Goal: Task Accomplishment & Management: Manage account settings

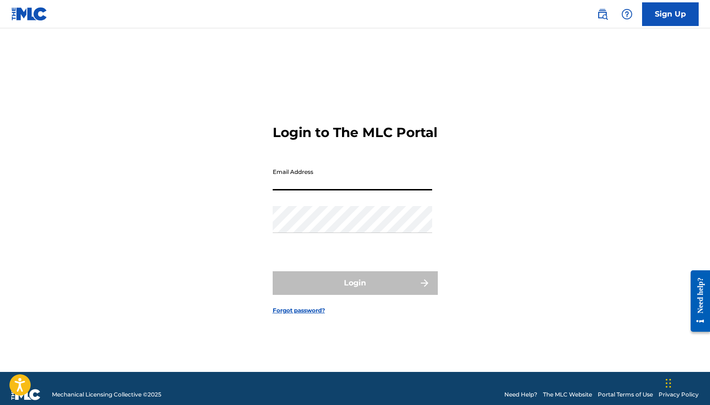
click at [286, 190] on input "Email Address" at bounding box center [353, 176] width 160 height 27
type input "[EMAIL_ADDRESS][DOMAIN_NAME]"
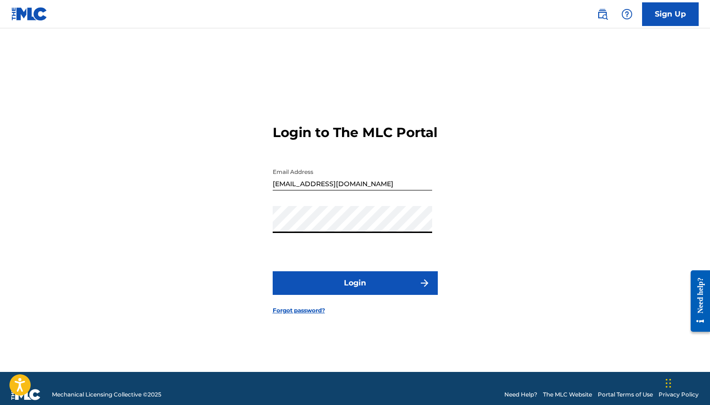
click at [353, 295] on button "Login" at bounding box center [355, 283] width 165 height 24
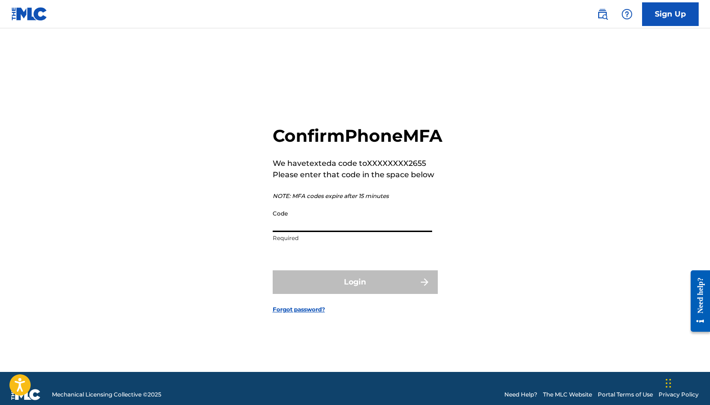
click at [320, 232] on input "Code" at bounding box center [353, 218] width 160 height 27
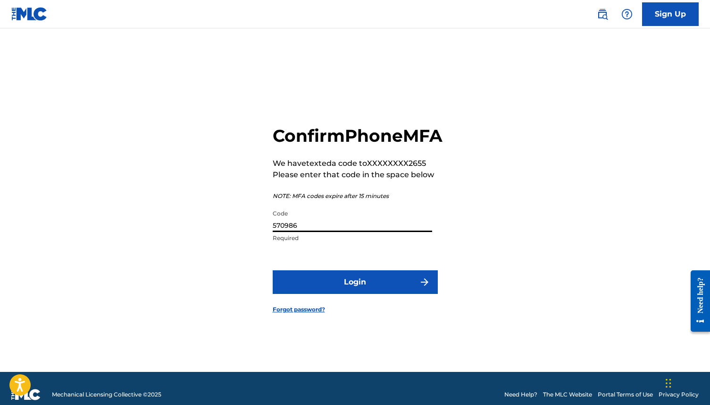
type input "570986"
click at [330, 290] on button "Login" at bounding box center [355, 282] width 165 height 24
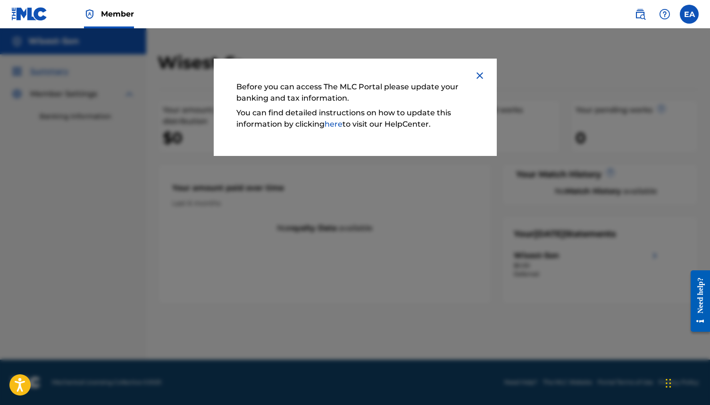
click at [332, 124] on link "here" at bounding box center [334, 123] width 18 height 9
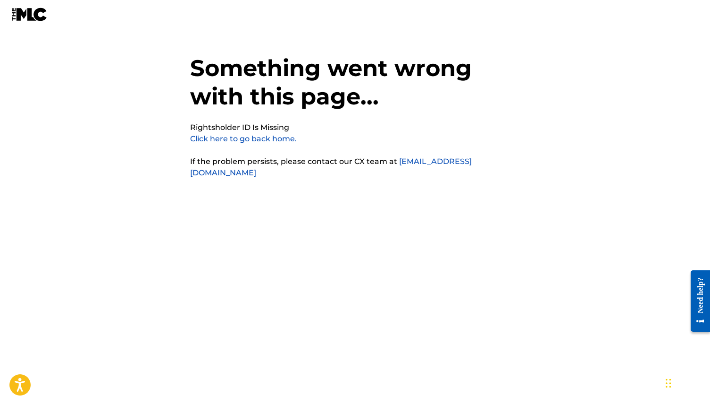
click at [248, 140] on link "Click here to go back home." at bounding box center [243, 138] width 107 height 9
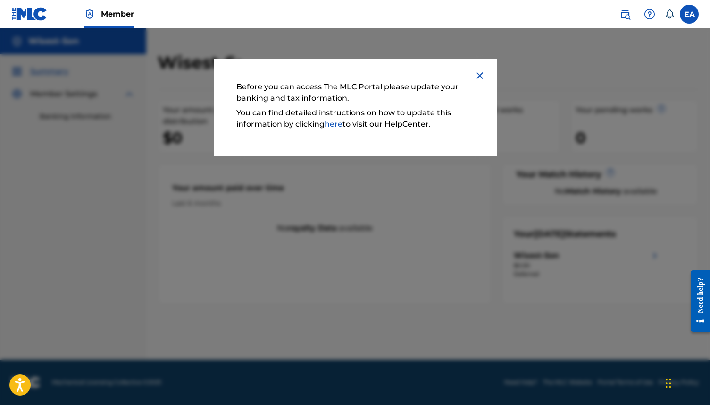
click at [479, 76] on img at bounding box center [479, 75] width 11 height 11
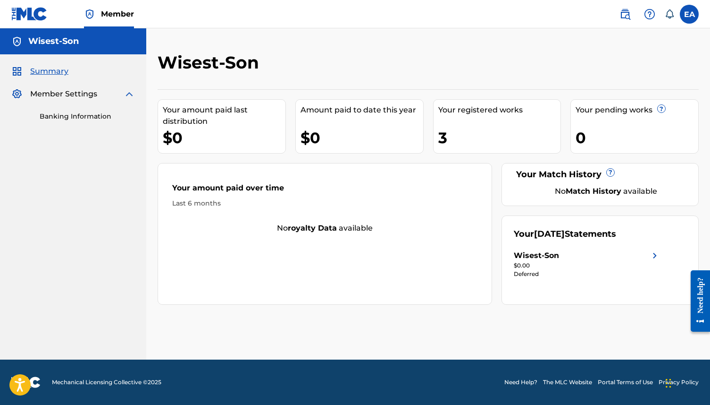
click at [68, 115] on link "Banking Information" at bounding box center [87, 116] width 95 height 10
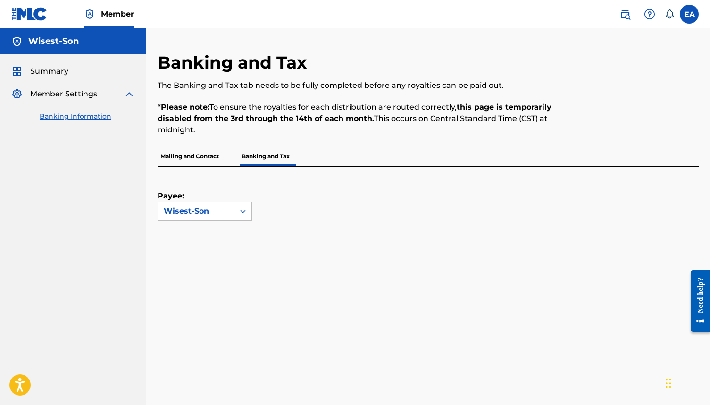
click at [43, 71] on span "Summary" at bounding box center [49, 71] width 38 height 11
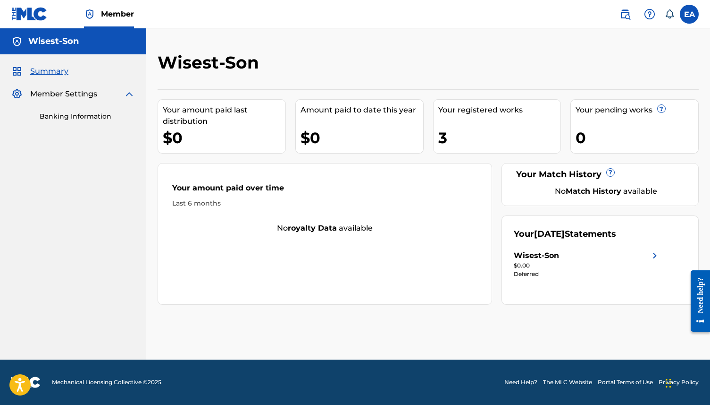
click at [588, 257] on div "Wisest-Son" at bounding box center [587, 255] width 147 height 11
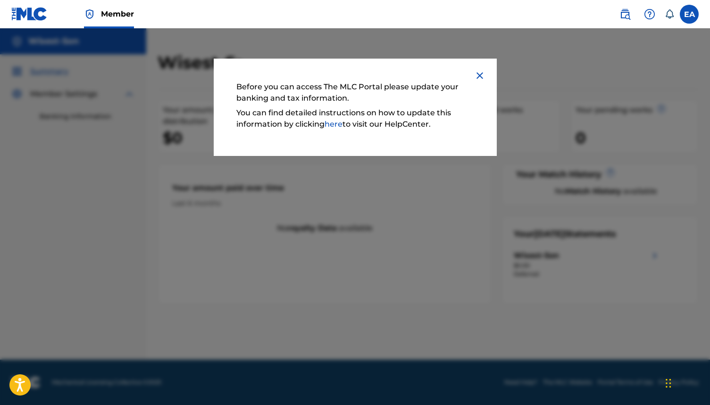
click at [482, 78] on img at bounding box center [479, 75] width 11 height 11
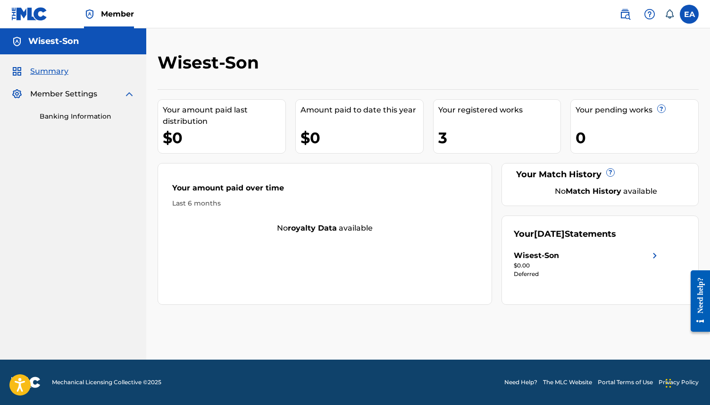
click at [47, 68] on span "Summary" at bounding box center [49, 71] width 38 height 11
click at [50, 40] on h5 "Wisest-Son" at bounding box center [53, 41] width 51 height 11
click at [692, 19] on label at bounding box center [689, 14] width 19 height 19
click at [690, 14] on input "EA [PERSON_NAME] [PERSON_NAME][EMAIL_ADDRESS][DOMAIN_NAME] Notification Prefere…" at bounding box center [690, 14] width 0 height 0
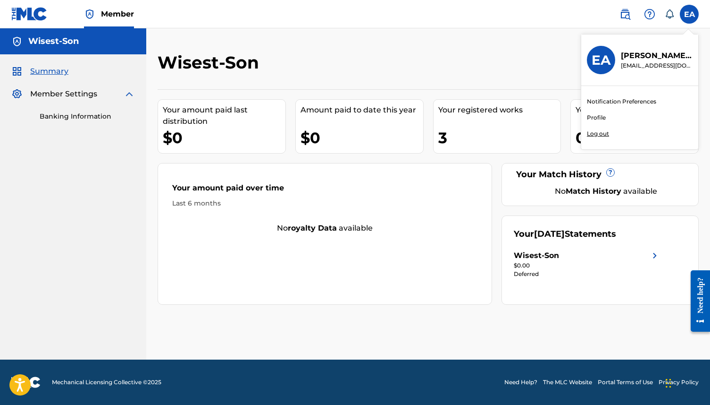
click at [599, 117] on link "Profile" at bounding box center [596, 117] width 19 height 8
